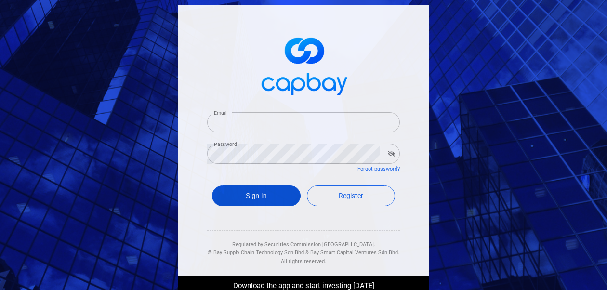
type input "[EMAIL_ADDRESS][DOMAIN_NAME]"
click at [257, 198] on button "Sign In" at bounding box center [256, 196] width 89 height 21
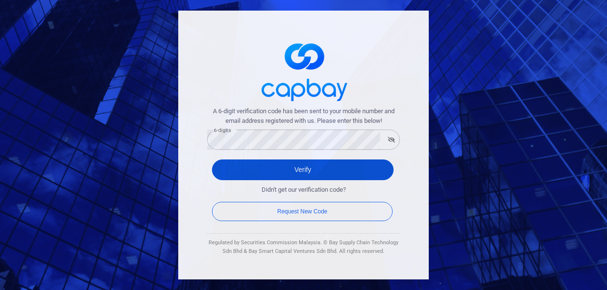
click at [236, 176] on button "Verify" at bounding box center [303, 170] width 182 height 21
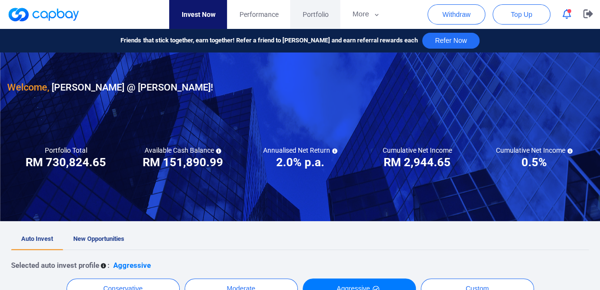
click at [320, 13] on span "Portfolio" at bounding box center [315, 14] width 26 height 11
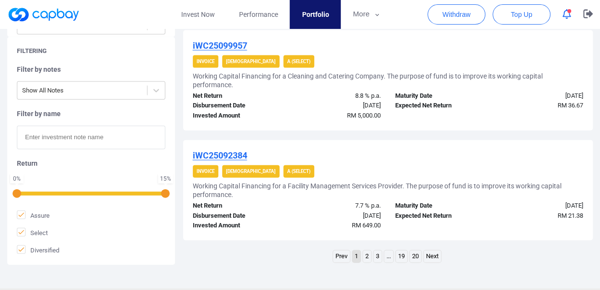
scroll to position [1060, 0]
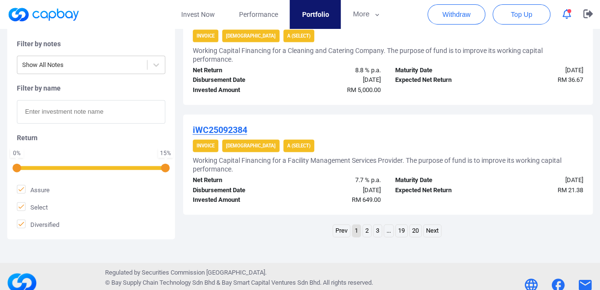
click at [369, 231] on link "2" at bounding box center [367, 231] width 8 height 12
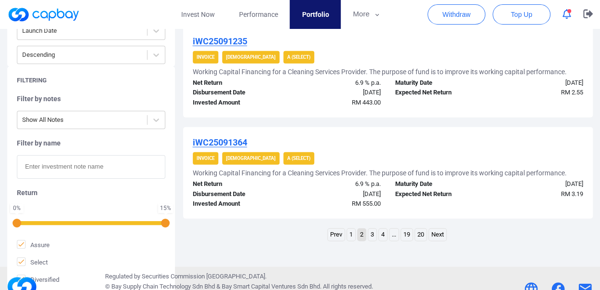
scroll to position [1098, 0]
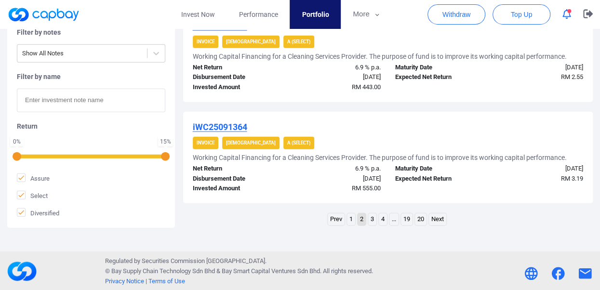
click at [352, 216] on link "1" at bounding box center [351, 220] width 8 height 12
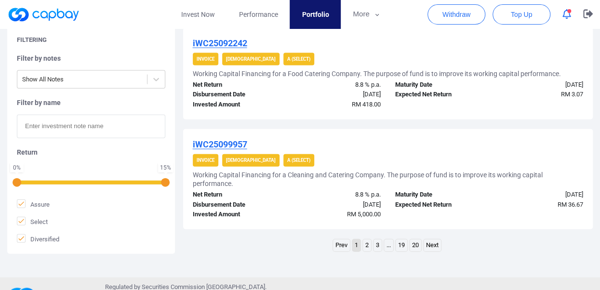
scroll to position [1072, 0]
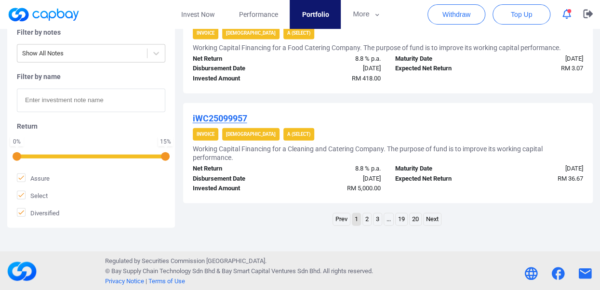
click at [386, 217] on link "..." at bounding box center [388, 220] width 9 height 12
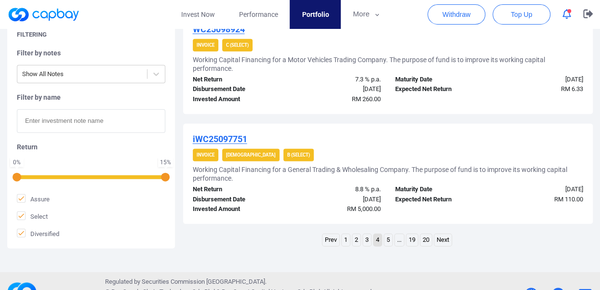
scroll to position [1124, 0]
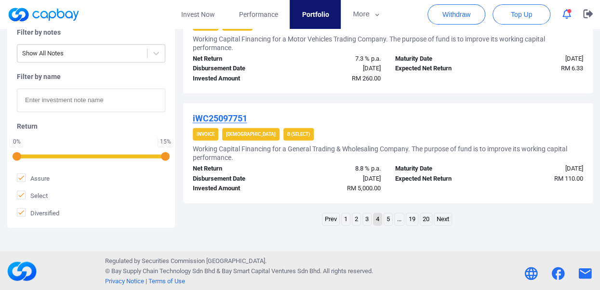
click at [400, 218] on link "..." at bounding box center [399, 220] width 9 height 12
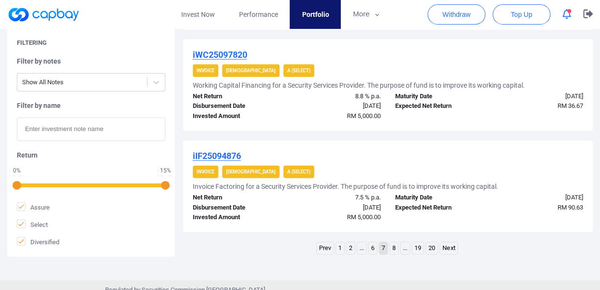
scroll to position [1081, 0]
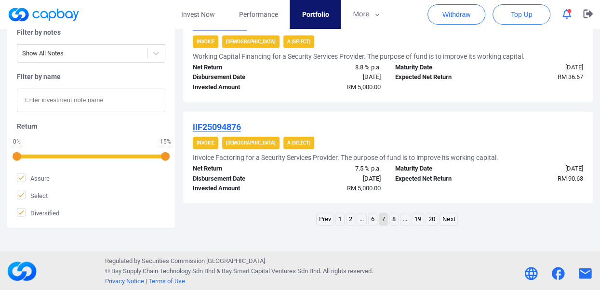
click at [393, 220] on link "8" at bounding box center [394, 220] width 8 height 12
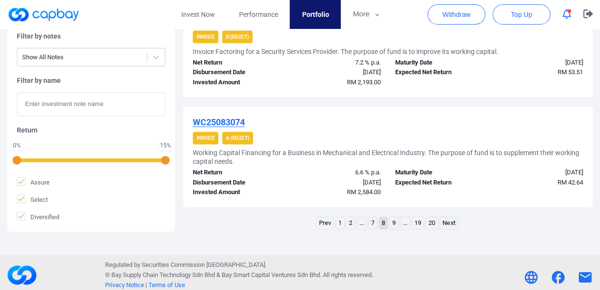
scroll to position [1063, 0]
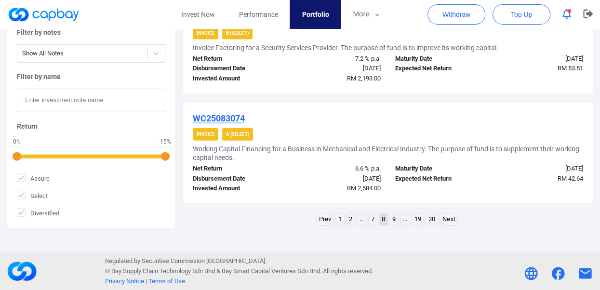
click at [392, 218] on link "9" at bounding box center [394, 220] width 8 height 12
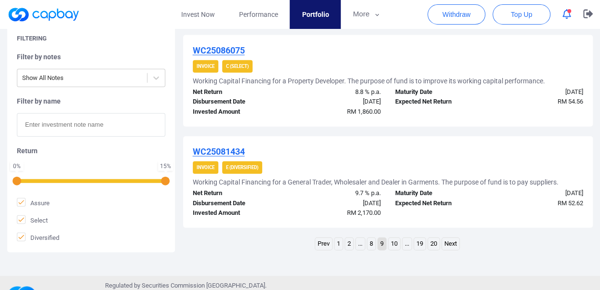
scroll to position [1078, 0]
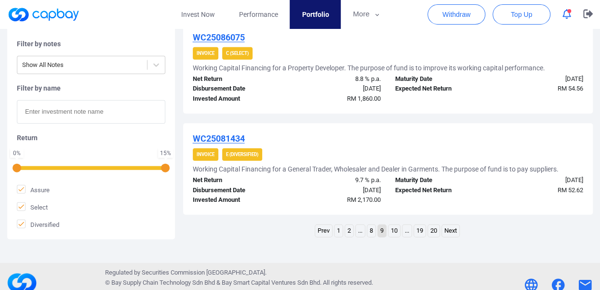
click at [394, 228] on link "10" at bounding box center [394, 231] width 12 height 12
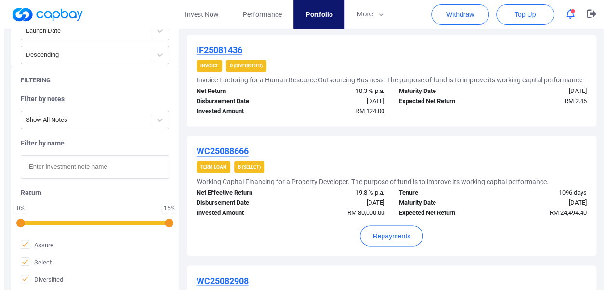
scroll to position [743, 0]
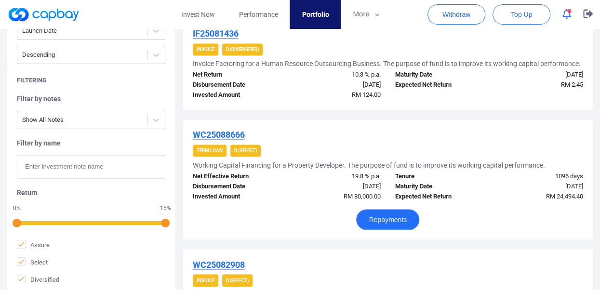
click at [394, 215] on button "Repayments" at bounding box center [387, 219] width 63 height 21
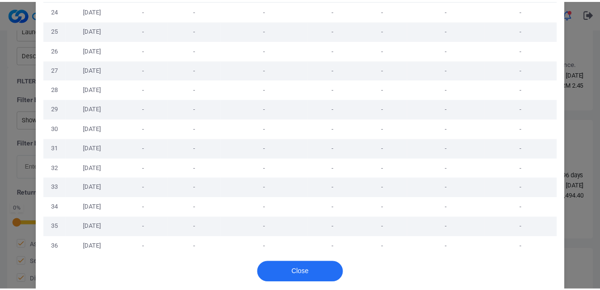
scroll to position [535, 0]
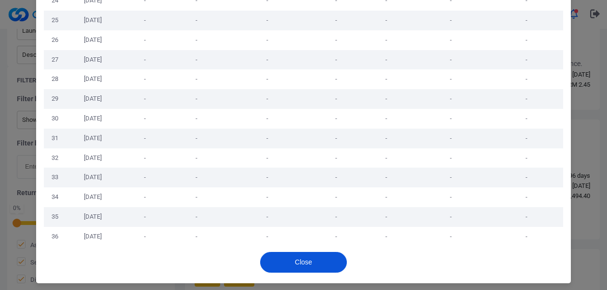
click at [306, 262] on button "Close" at bounding box center [303, 262] width 87 height 21
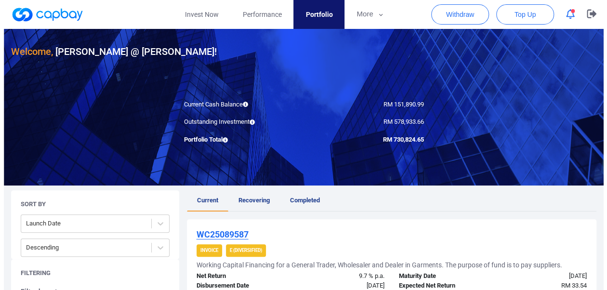
scroll to position [0, 0]
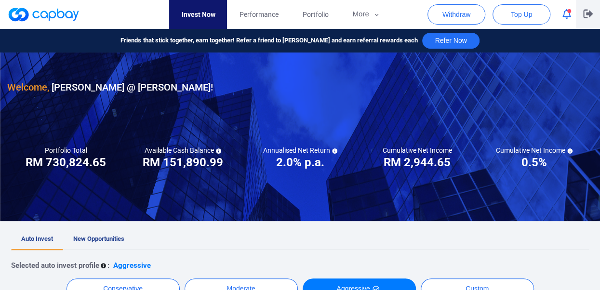
click at [588, 14] on icon "button" at bounding box center [588, 14] width 10 height 9
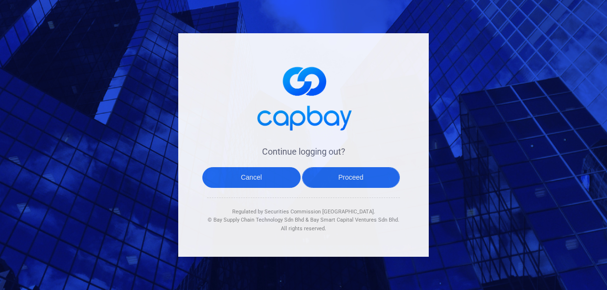
click at [371, 180] on button "Proceed" at bounding box center [351, 177] width 98 height 21
